Goal: Check status: Check status

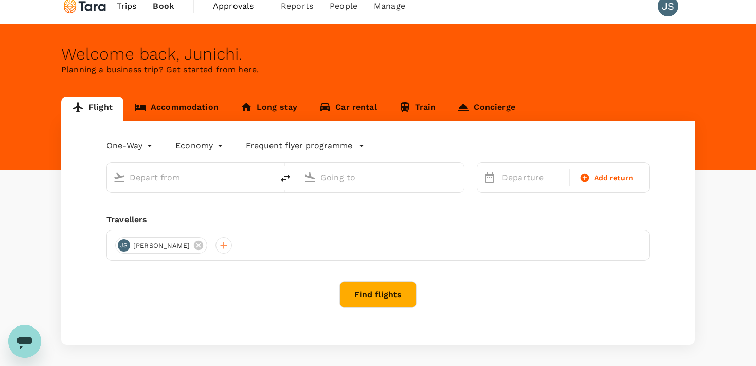
type input "roundtrip"
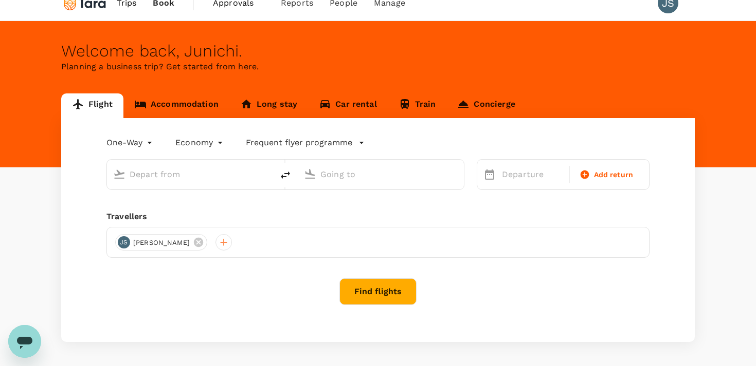
type input "[GEOGRAPHIC_DATA], [GEOGRAPHIC_DATA] (any)"
type input "Singapore Changi (SIN)"
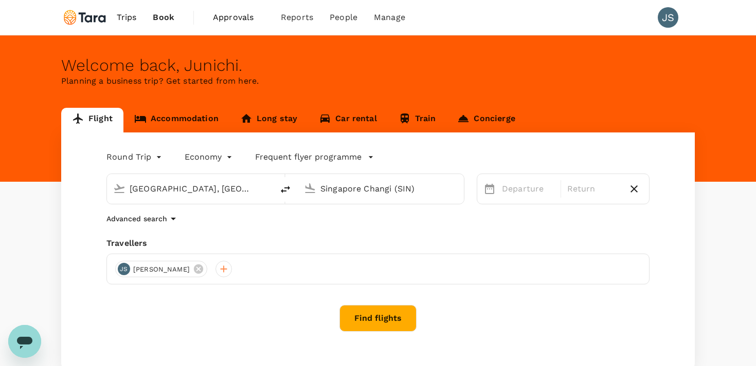
click at [123, 19] on span "Trips" at bounding box center [127, 17] width 20 height 12
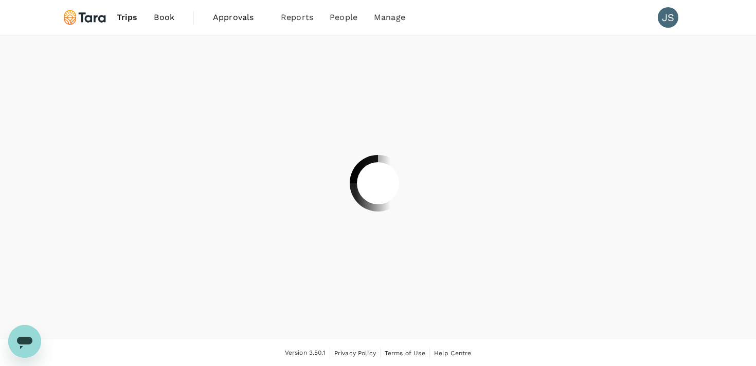
click at [303, 17] on div at bounding box center [378, 183] width 756 height 366
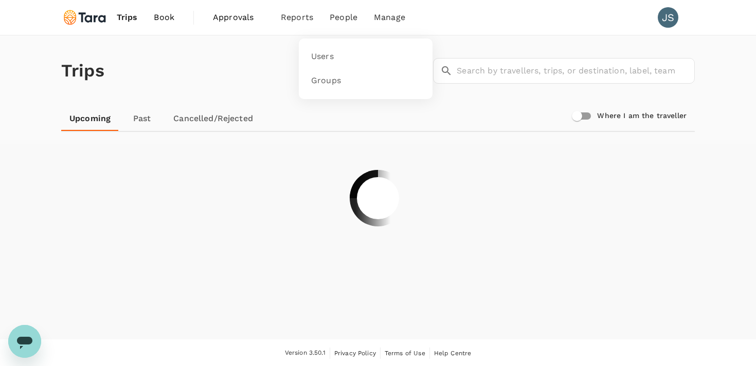
click at [340, 19] on span "People" at bounding box center [343, 17] width 28 height 12
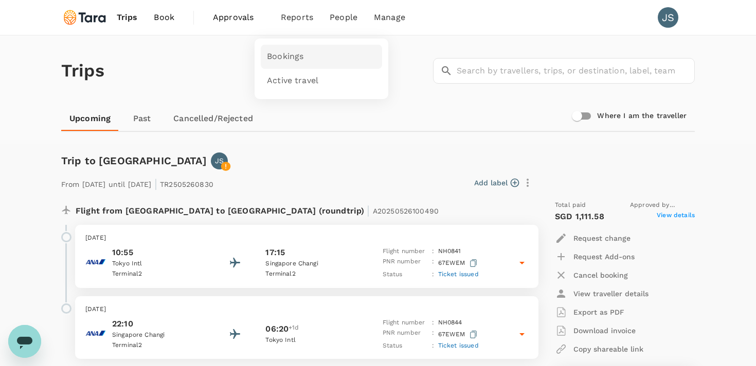
click at [284, 53] on span "Bookings" at bounding box center [285, 57] width 36 height 12
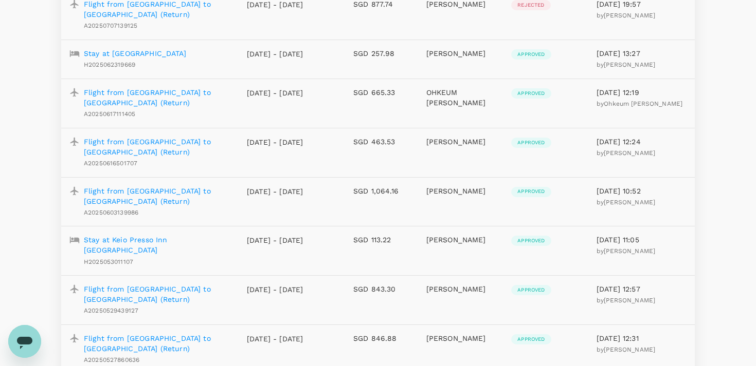
scroll to position [227, 0]
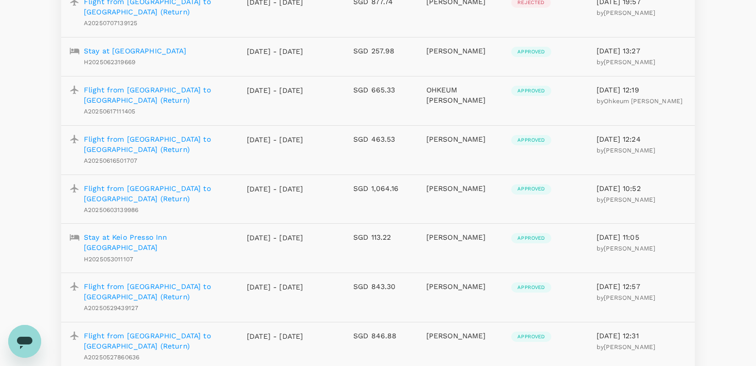
click at [215, 184] on p "Flight from Tokyo to Singapore (Return)" at bounding box center [157, 194] width 146 height 21
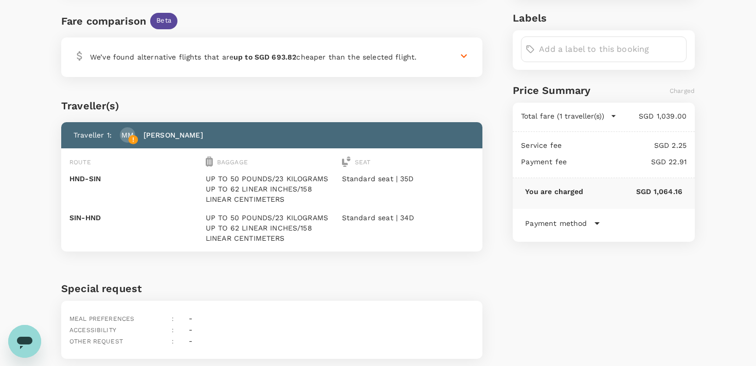
scroll to position [315, 0]
